Goal: Obtain resource: Download file/media

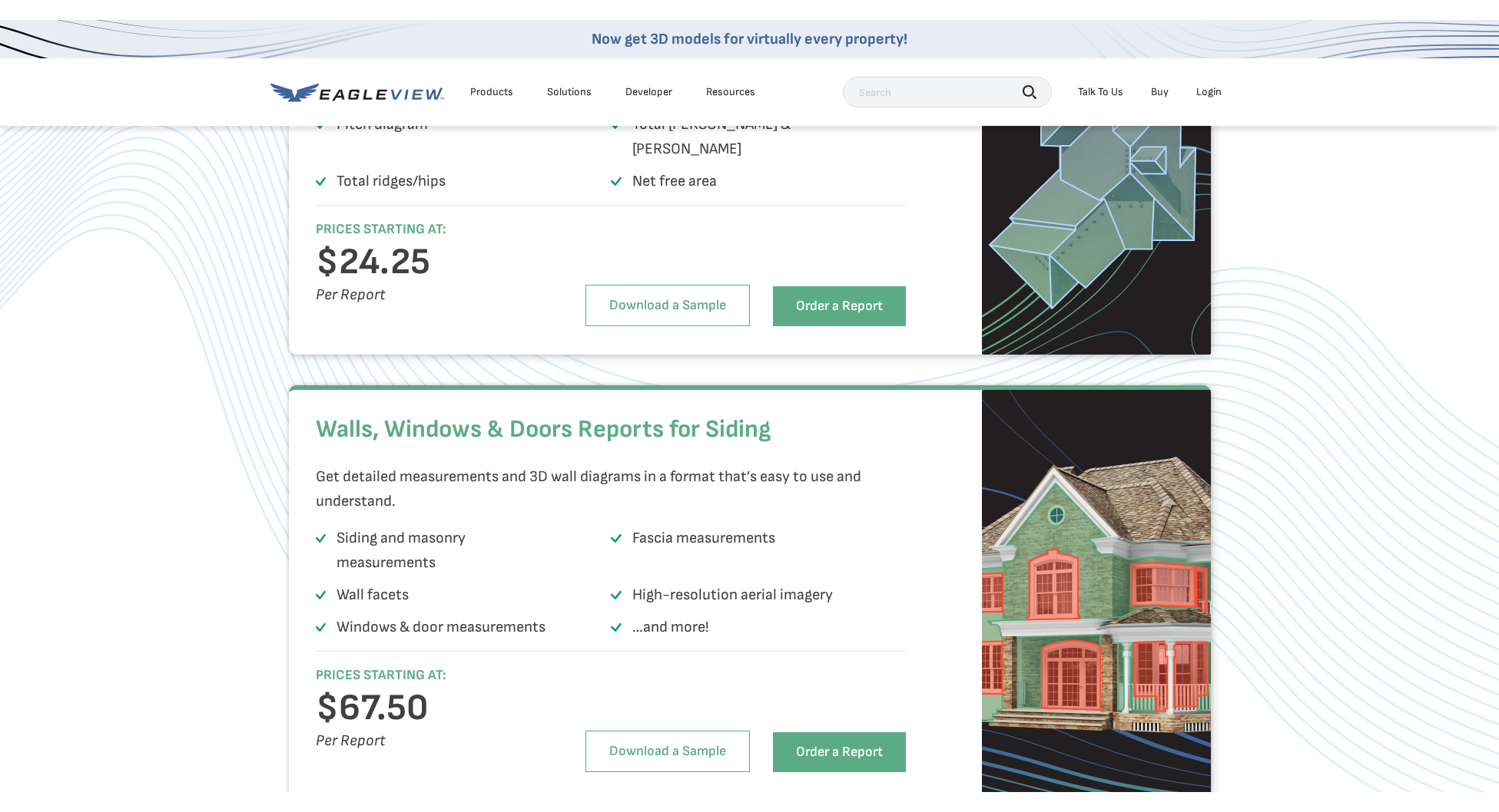
scroll to position [2323, 0]
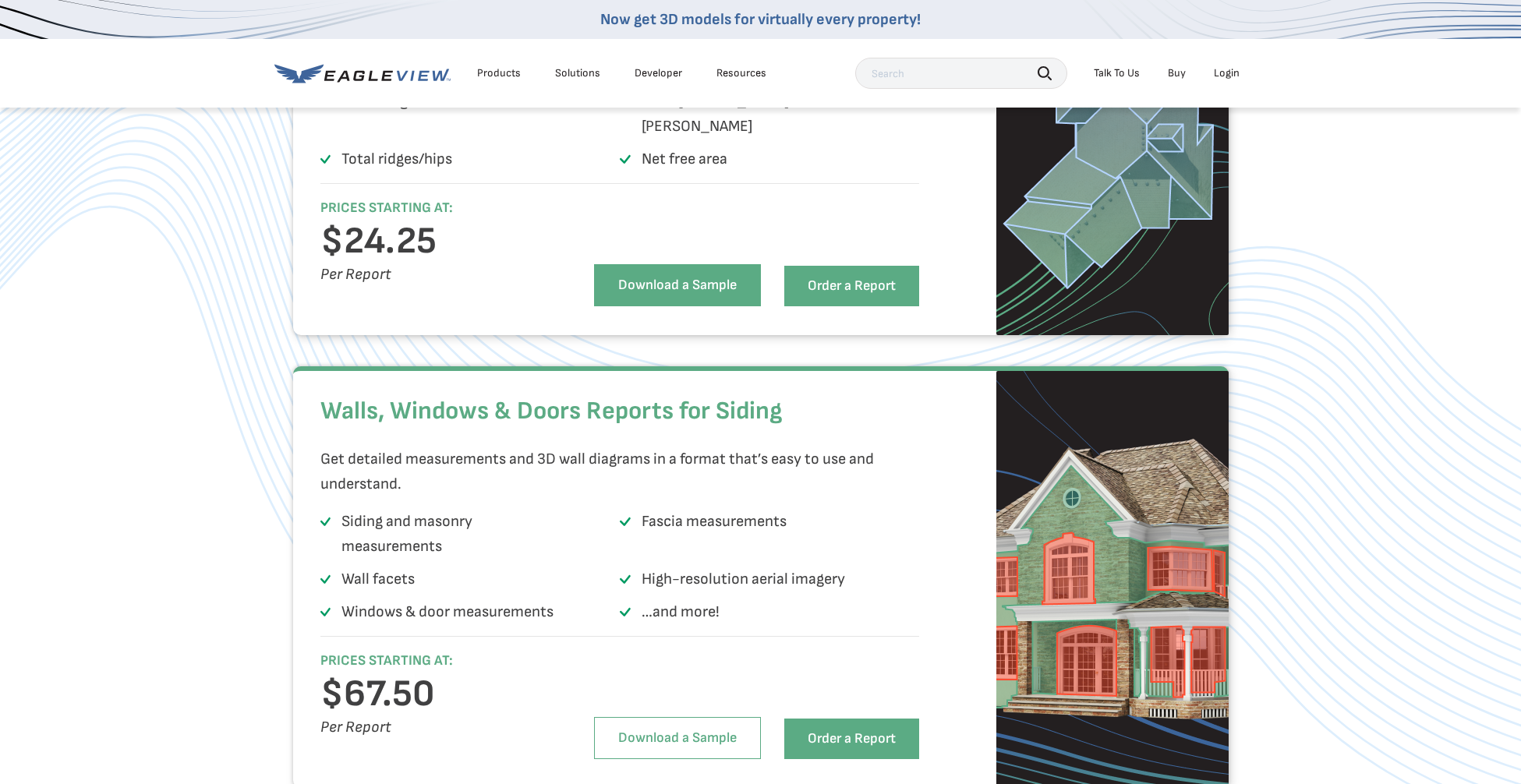
click at [687, 282] on link "Download a Sample" at bounding box center [677, 286] width 167 height 42
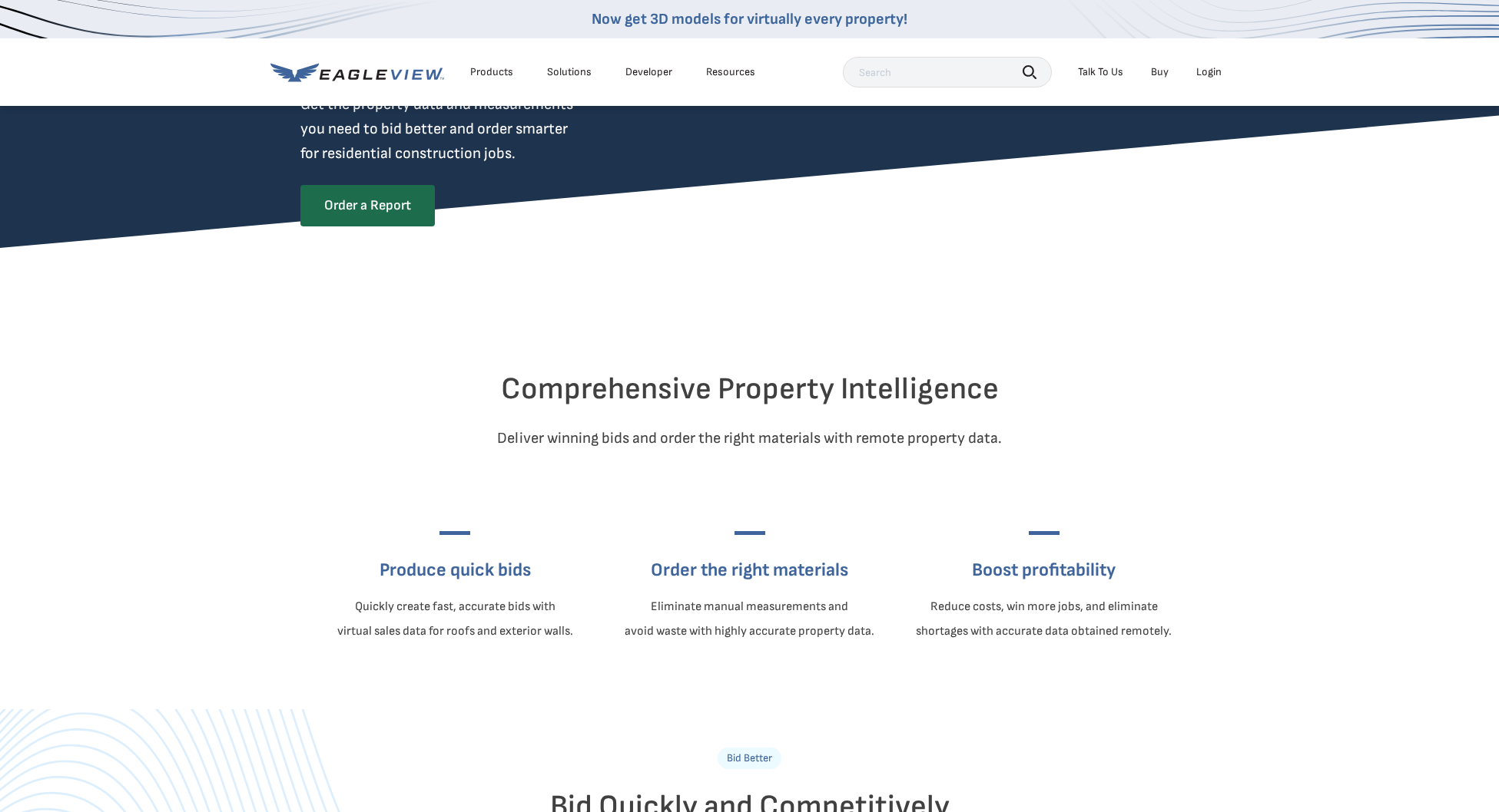
scroll to position [0, 0]
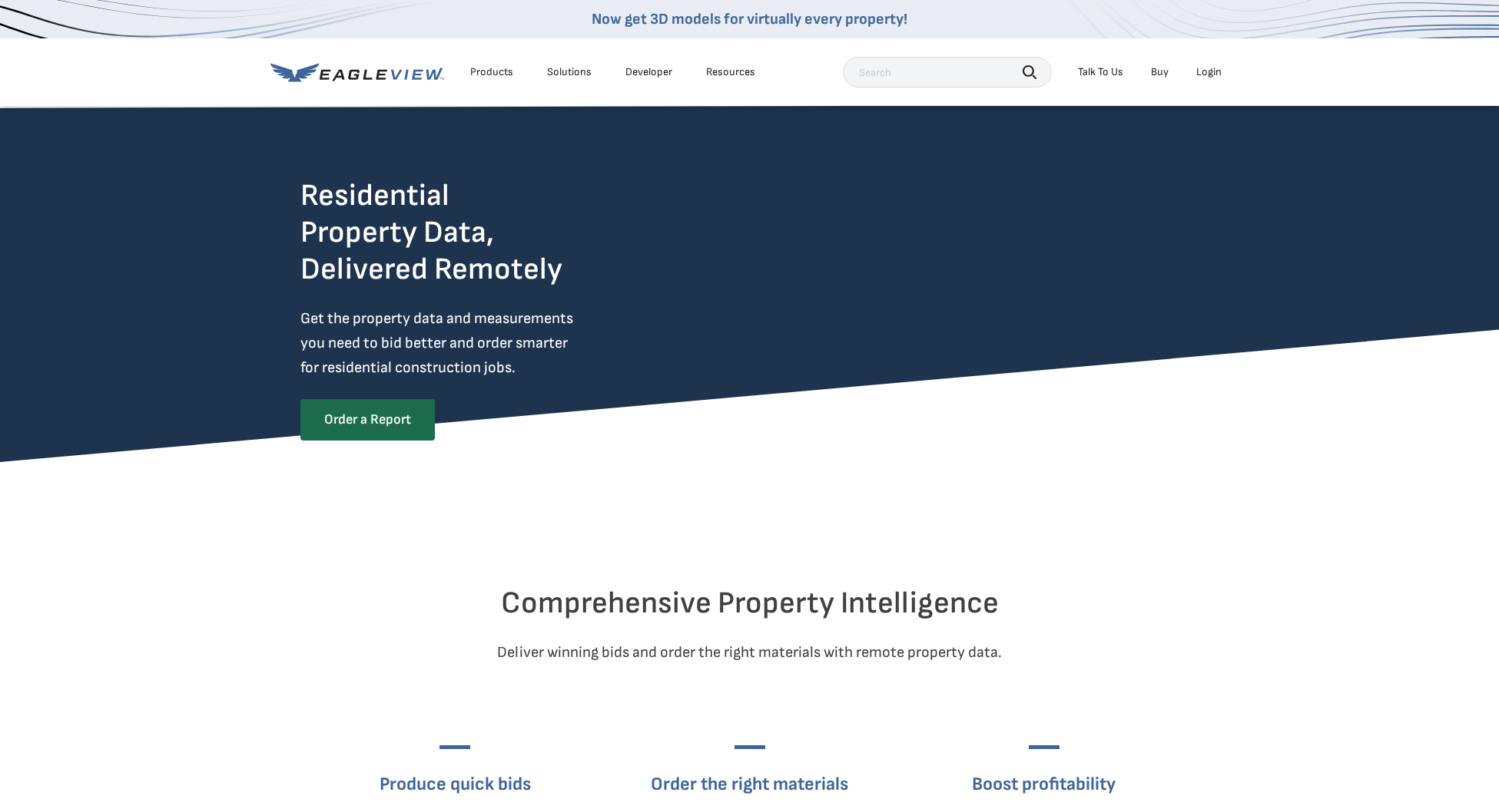
click at [484, 72] on div "Products" at bounding box center [491, 72] width 43 height 14
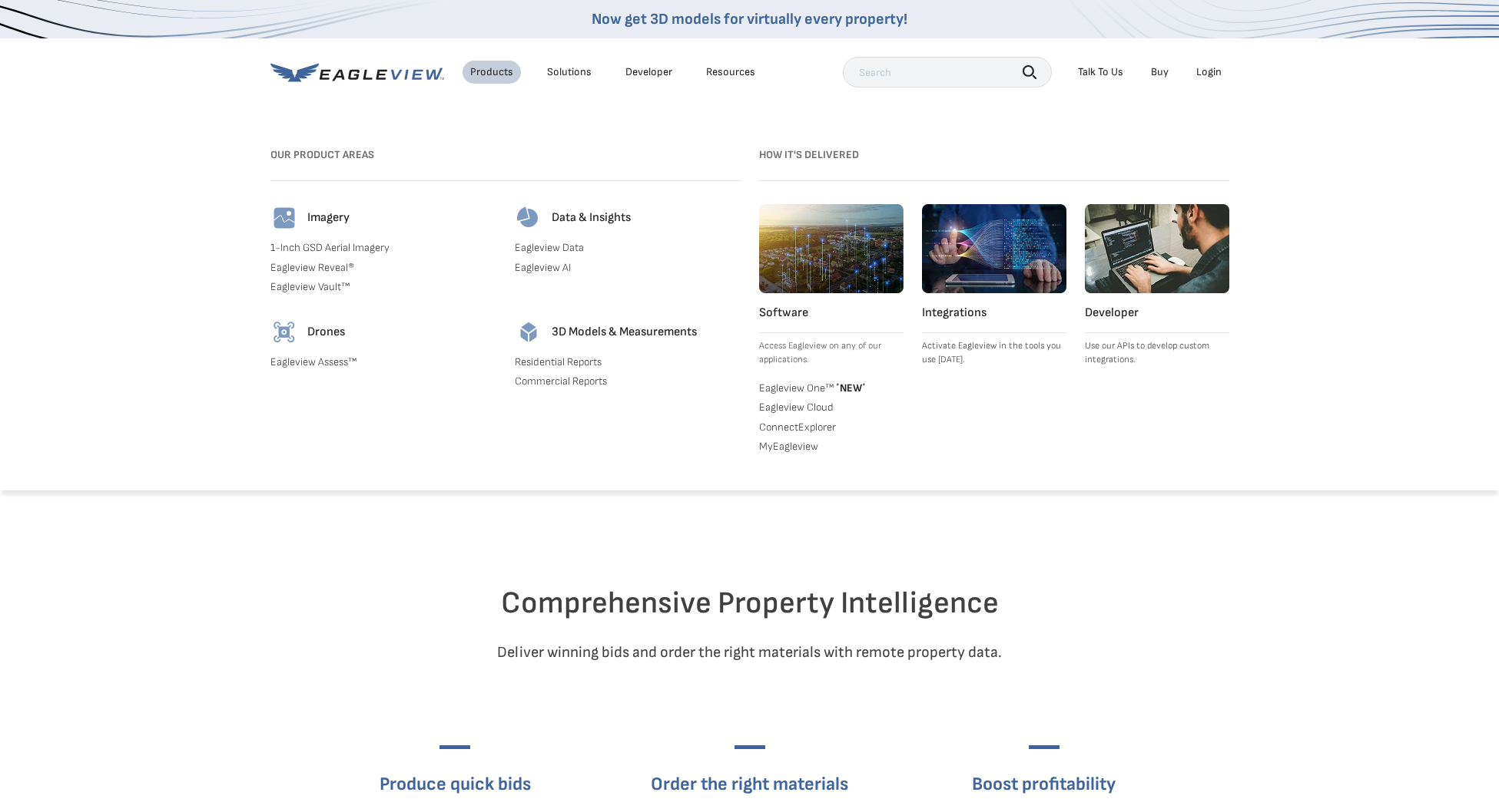
click at [562, 365] on link "Residential Reports" at bounding box center [627, 362] width 226 height 14
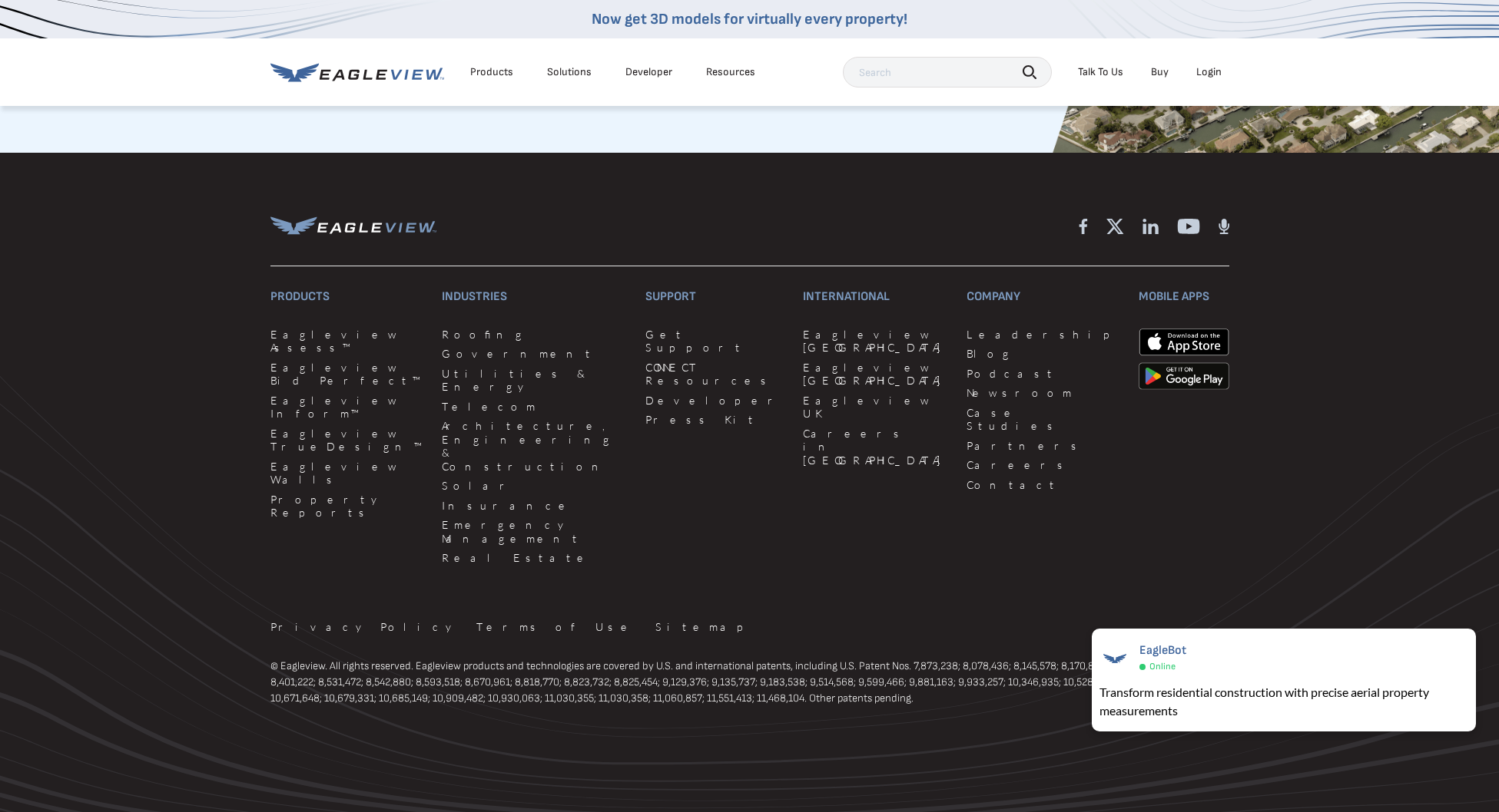
scroll to position [1402, 0]
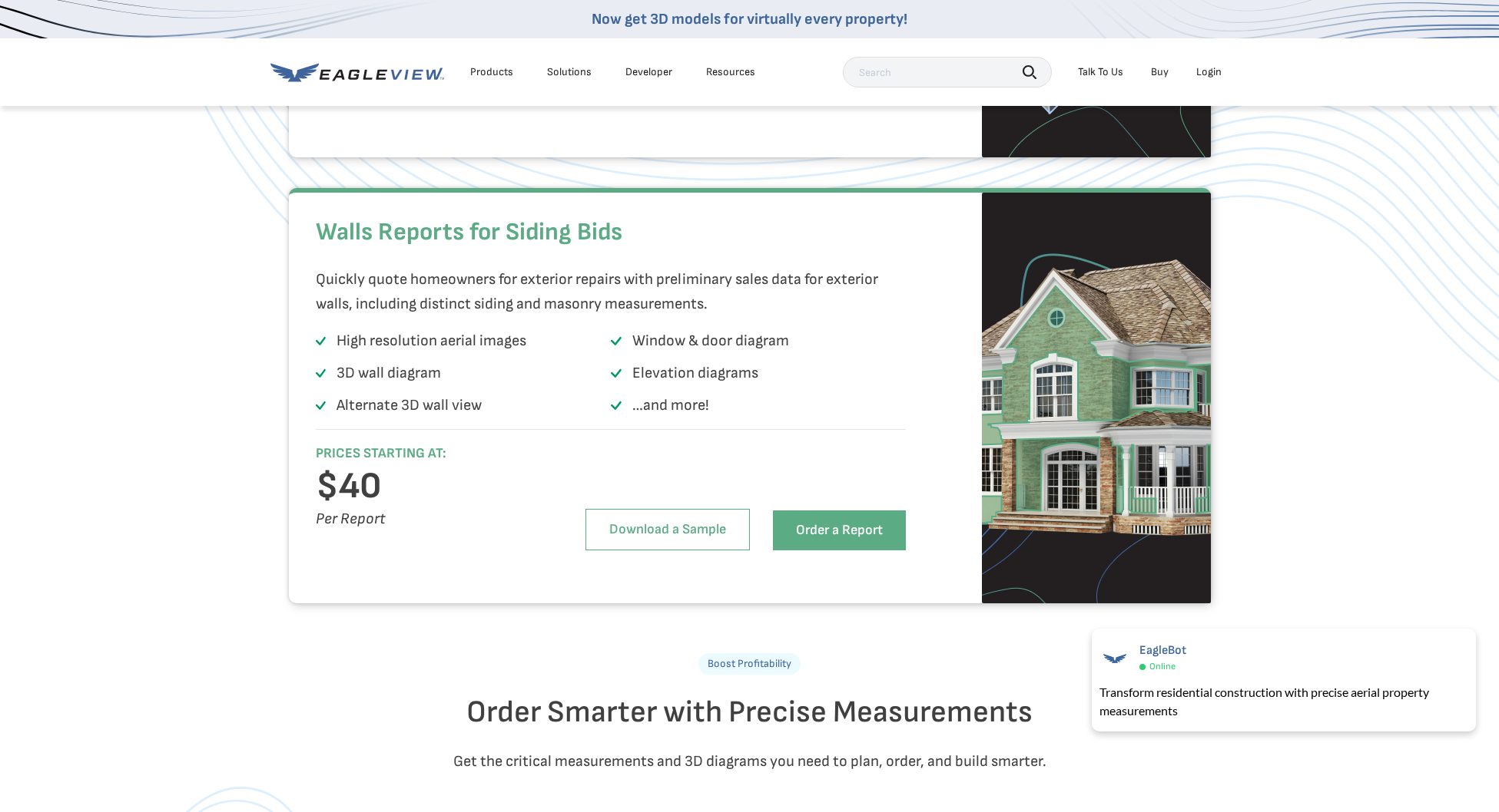
click at [660, 22] on link "Now get 3D models for virtually every property!" at bounding box center [749, 19] width 316 height 19
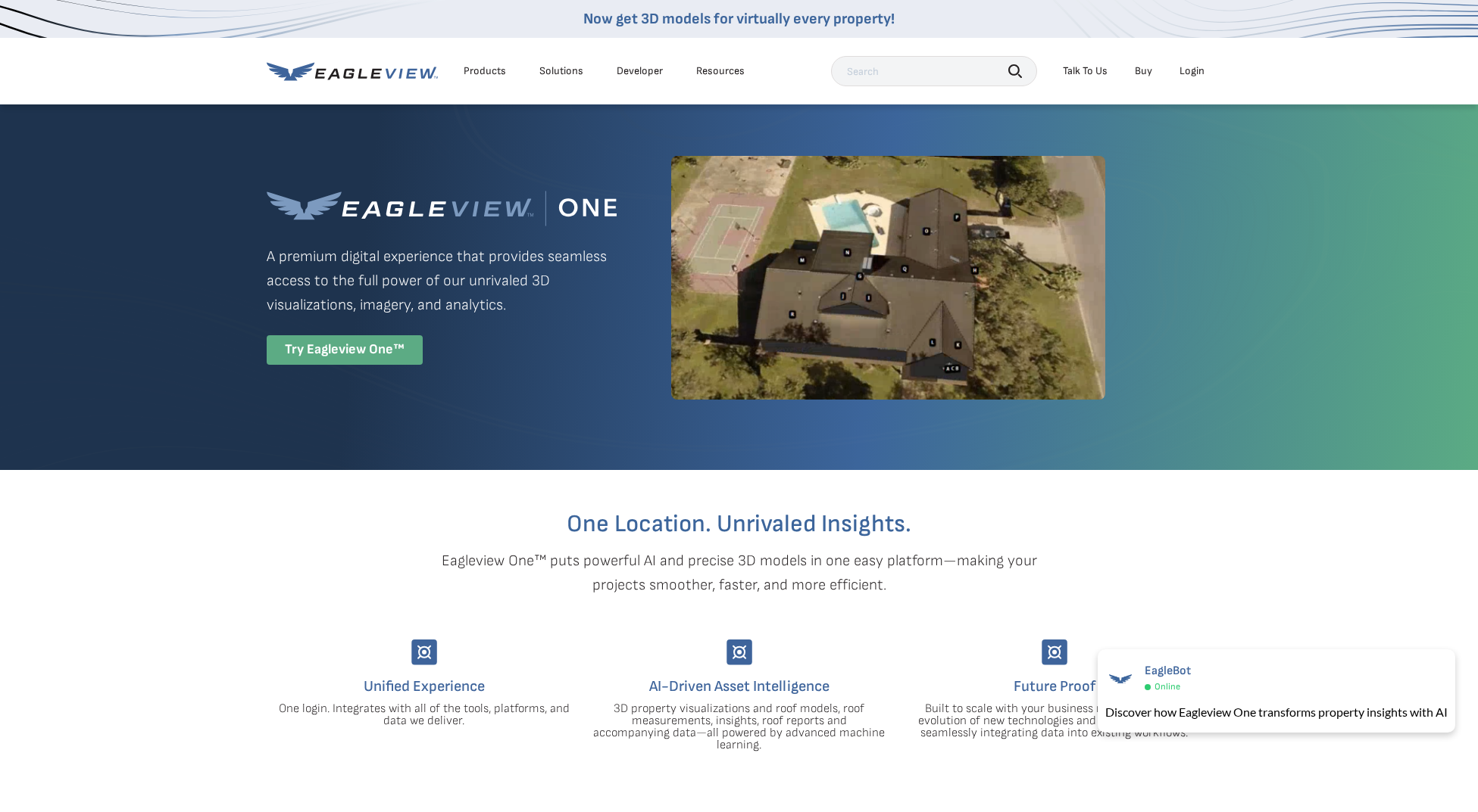
click at [382, 352] on div "Try Eagleview One™" at bounding box center [344, 350] width 156 height 30
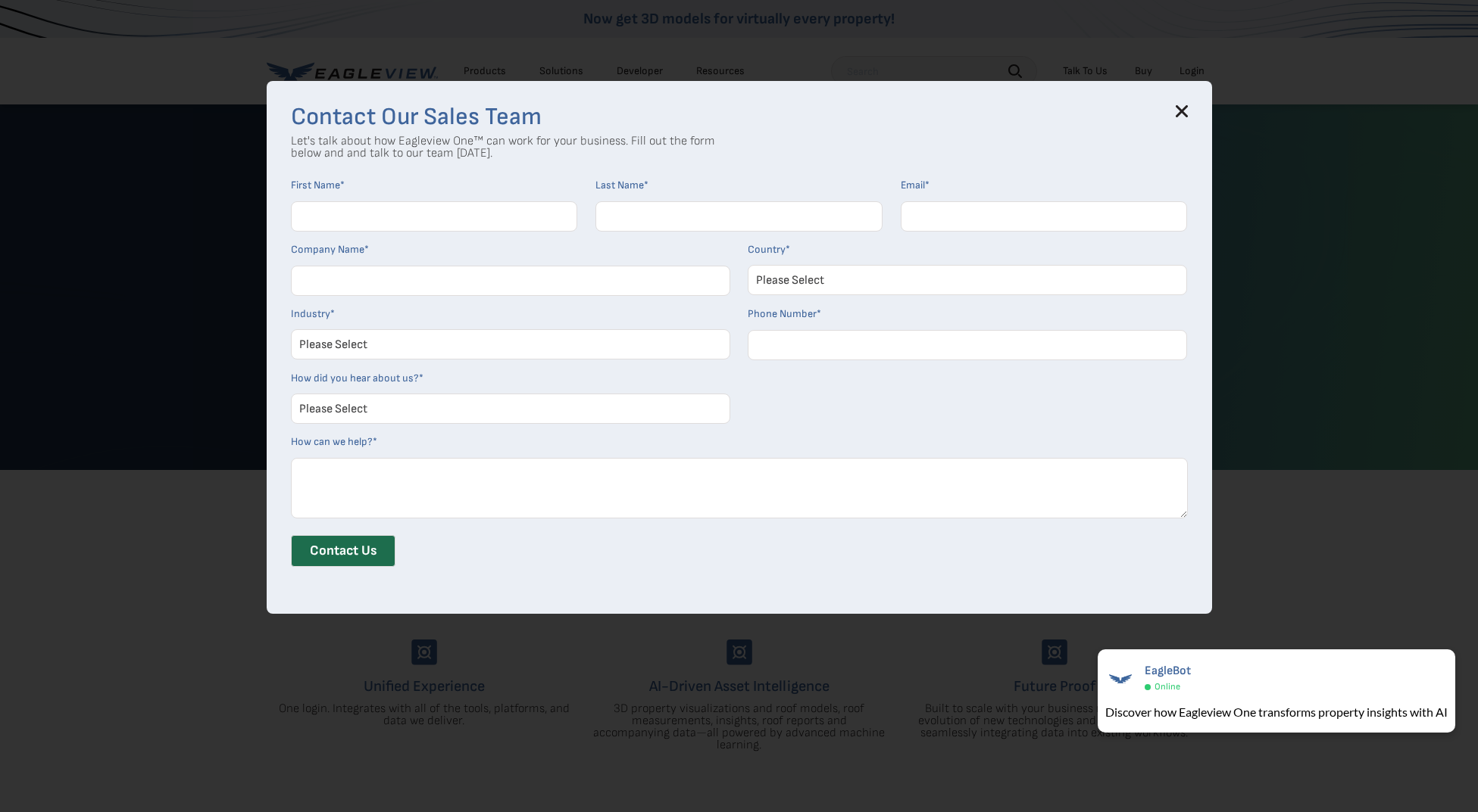
click at [1186, 109] on icon at bounding box center [1181, 111] width 10 height 10
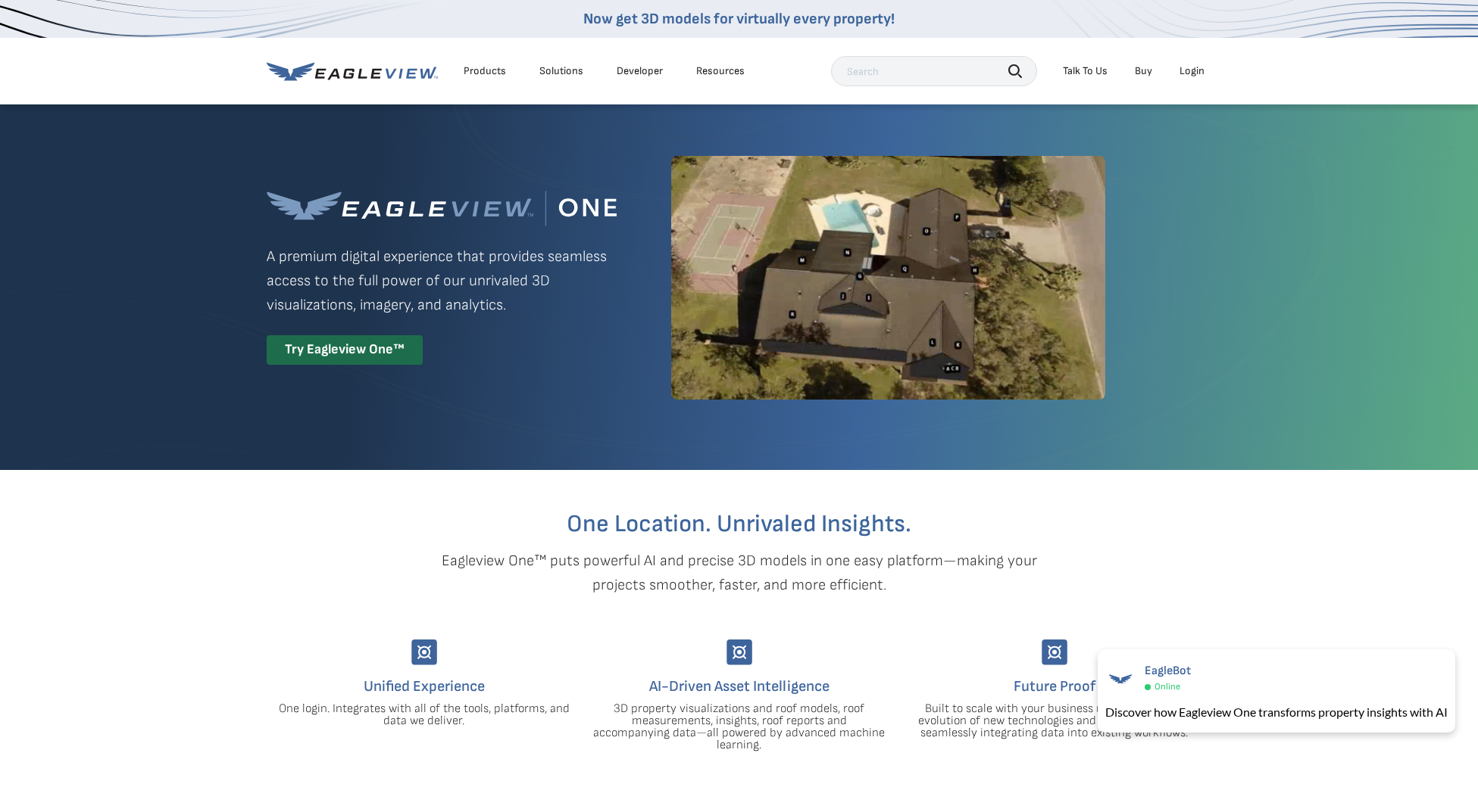
click at [622, 73] on link "Developer" at bounding box center [640, 71] width 46 height 14
